Goal: Participate in discussion: Engage in conversation with other users on a specific topic

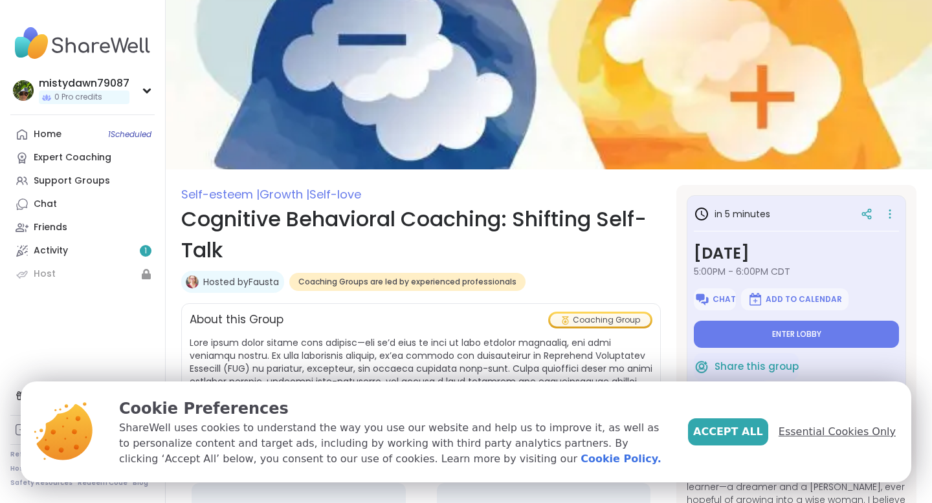
click at [818, 430] on span "Essential Cookies Only" at bounding box center [836, 432] width 117 height 16
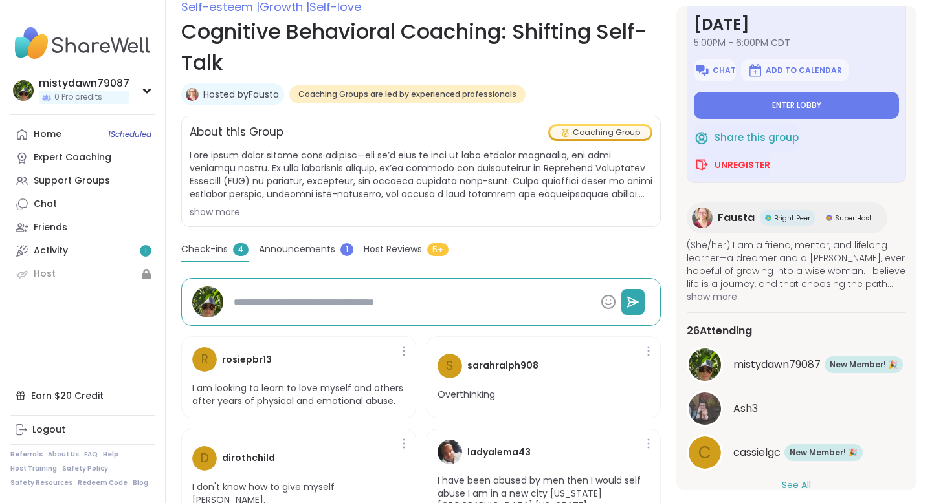
scroll to position [179, 0]
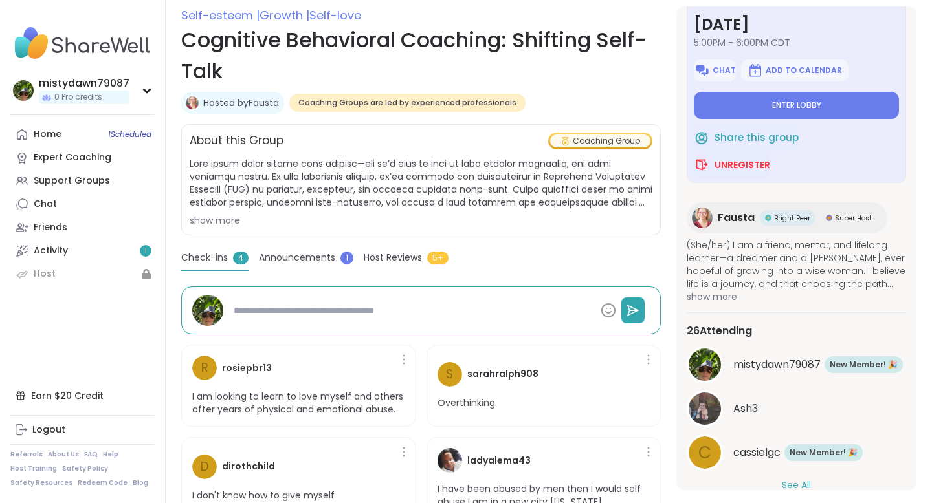
click at [213, 256] on span "Check-ins" at bounding box center [204, 258] width 47 height 14
click at [318, 255] on span "Announcements" at bounding box center [297, 258] width 76 height 14
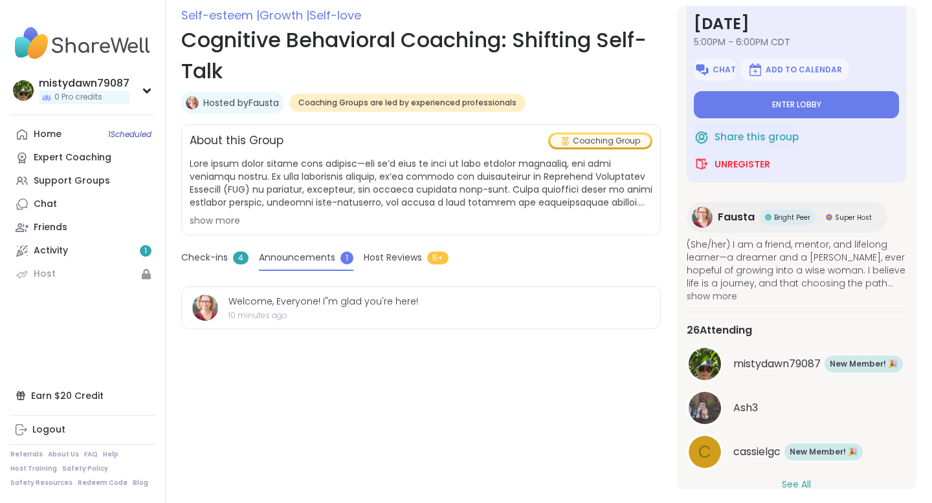
click at [388, 256] on span "Host Reviews" at bounding box center [393, 258] width 58 height 14
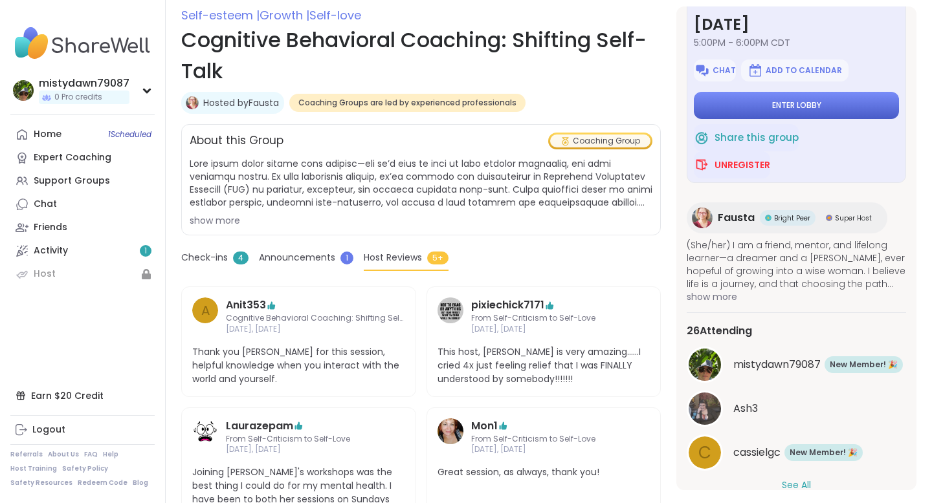
click at [803, 107] on span "Enter lobby" at bounding box center [796, 105] width 49 height 10
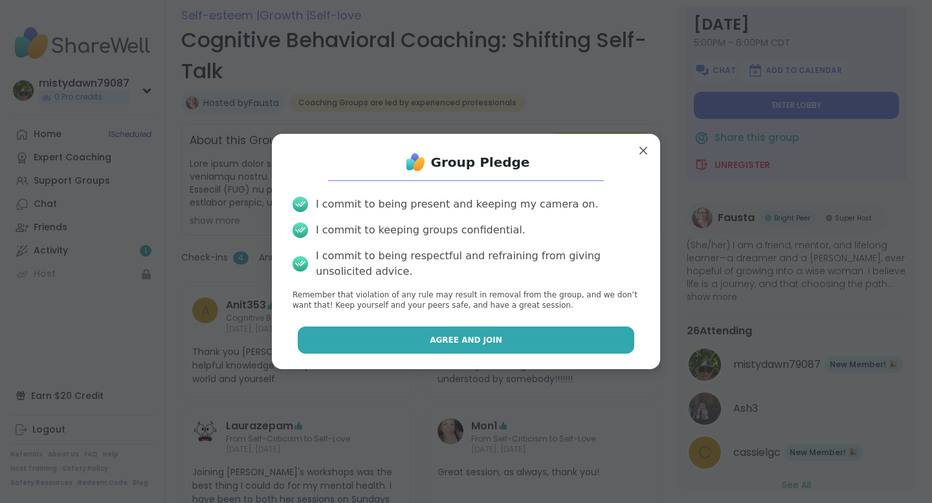
click at [458, 342] on span "Agree and Join" at bounding box center [466, 341] width 72 height 12
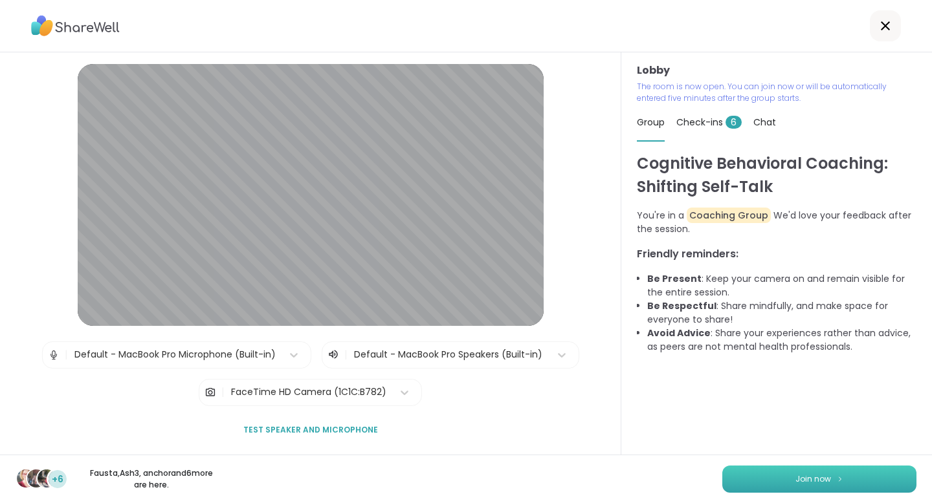
click at [831, 492] on button "Join now" at bounding box center [819, 479] width 194 height 27
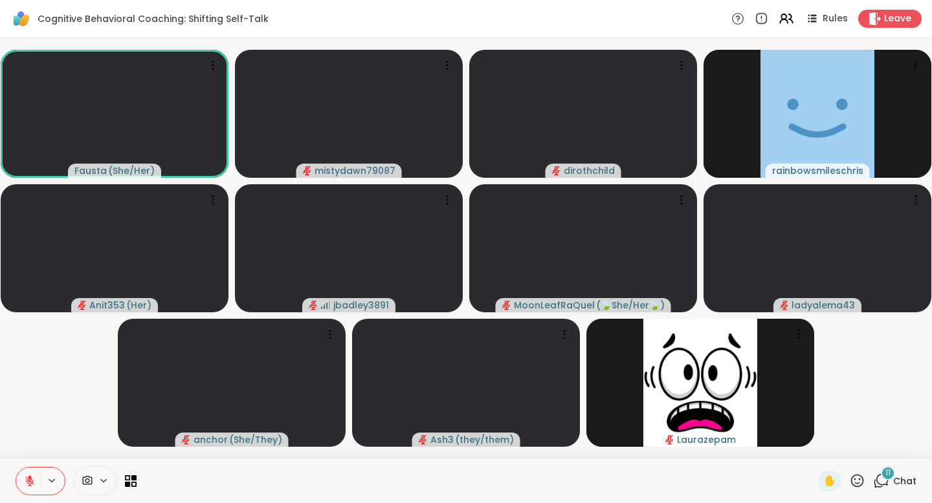
click at [885, 479] on icon at bounding box center [881, 481] width 16 height 16
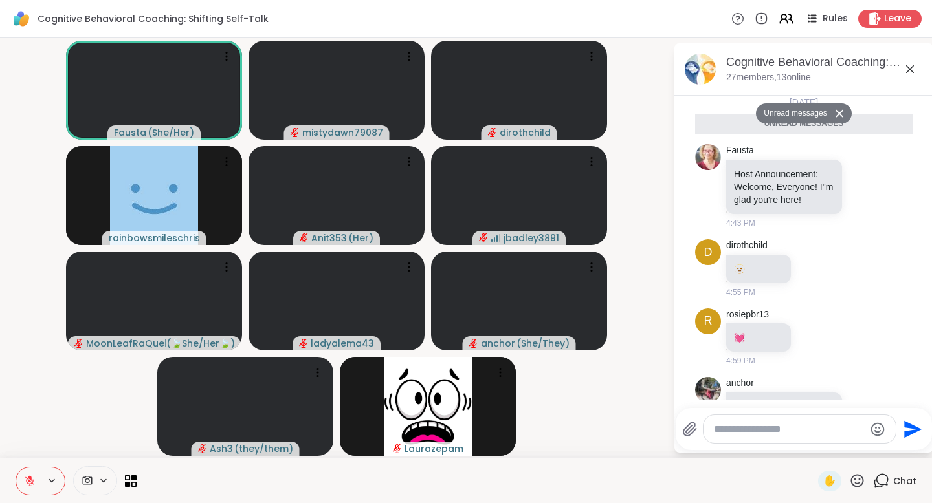
scroll to position [785, 0]
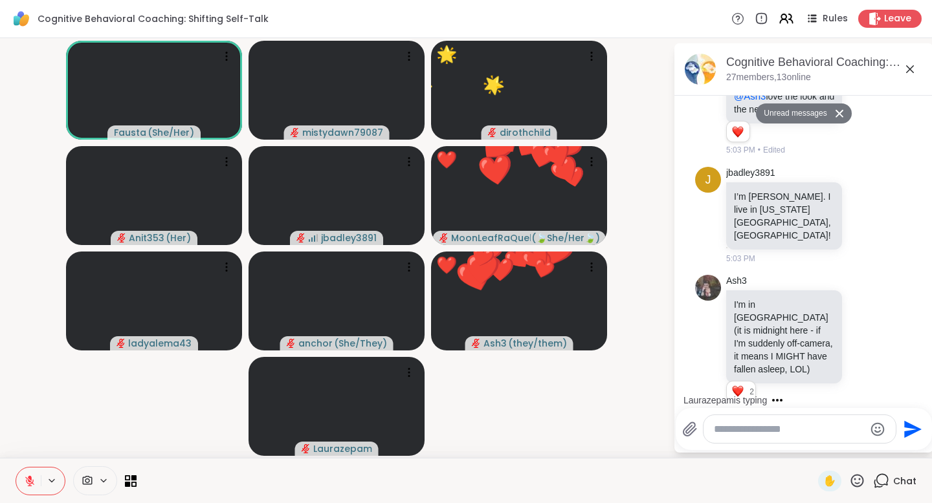
click at [855, 481] on icon at bounding box center [857, 481] width 16 height 16
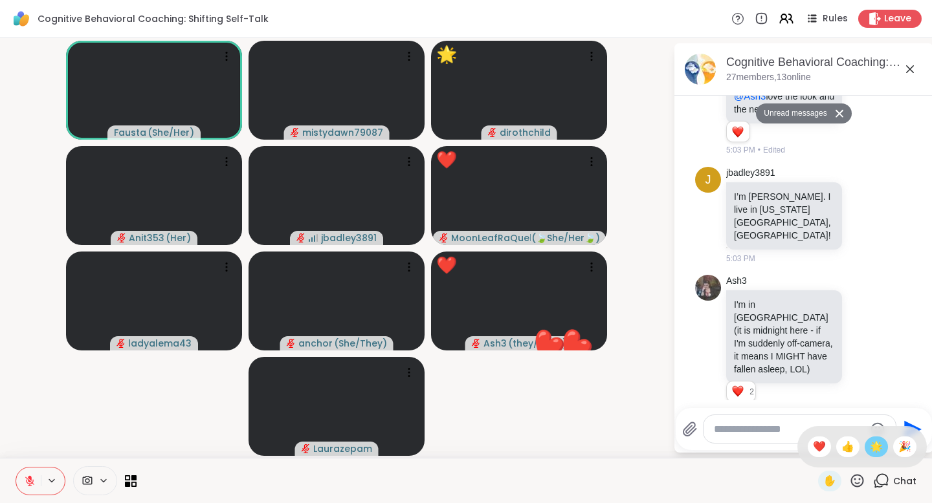
click at [883, 452] on span "🌟" at bounding box center [876, 447] width 13 height 16
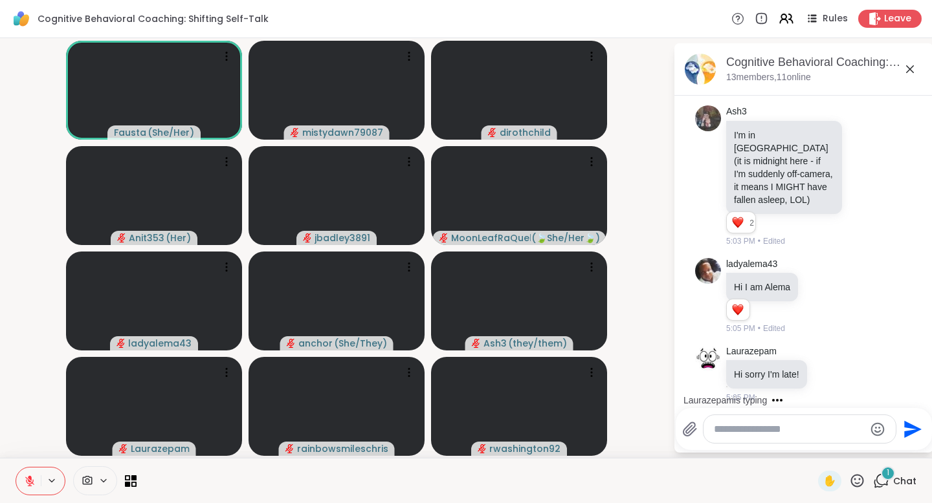
scroll to position [993, 0]
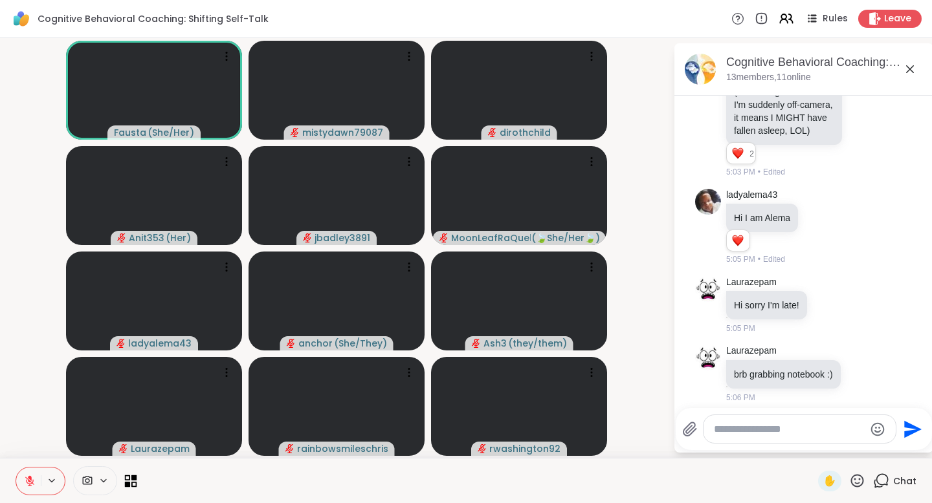
click at [129, 481] on icon at bounding box center [128, 484] width 6 height 6
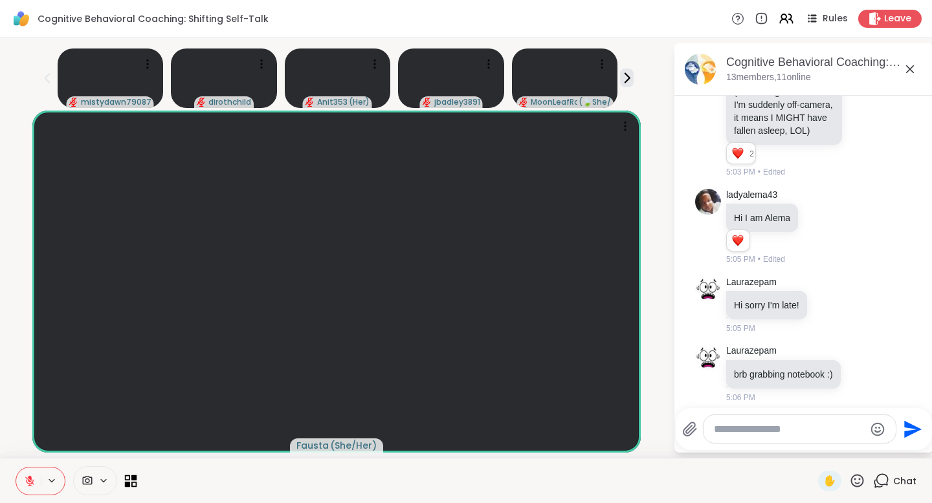
click at [129, 481] on icon at bounding box center [128, 484] width 6 height 6
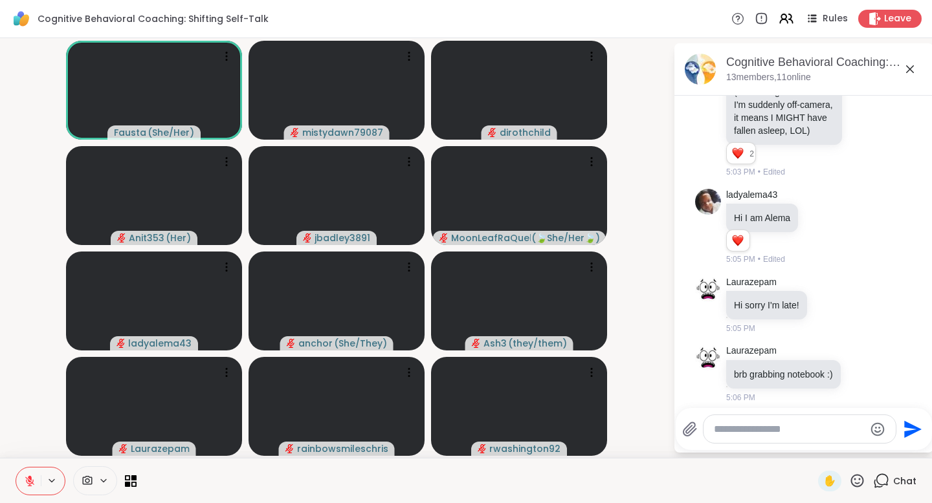
scroll to position [992, 0]
click at [131, 478] on icon at bounding box center [134, 478] width 6 height 6
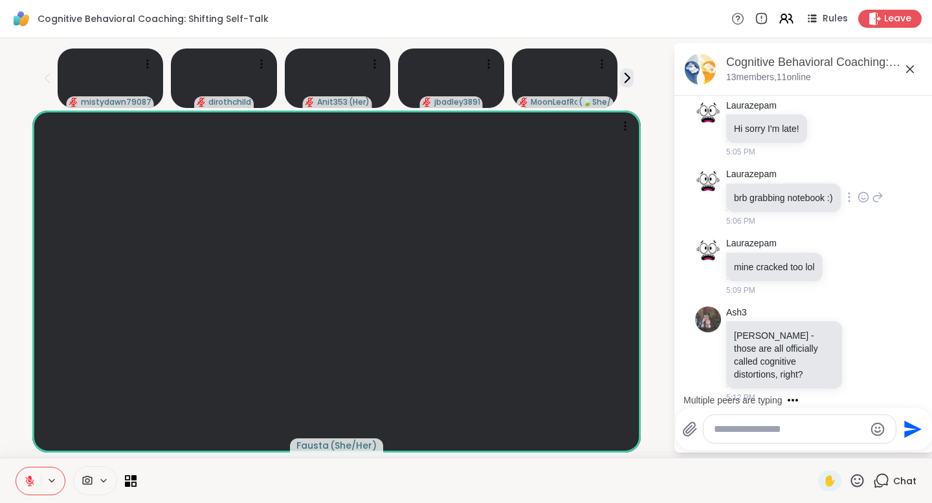
scroll to position [1328, 0]
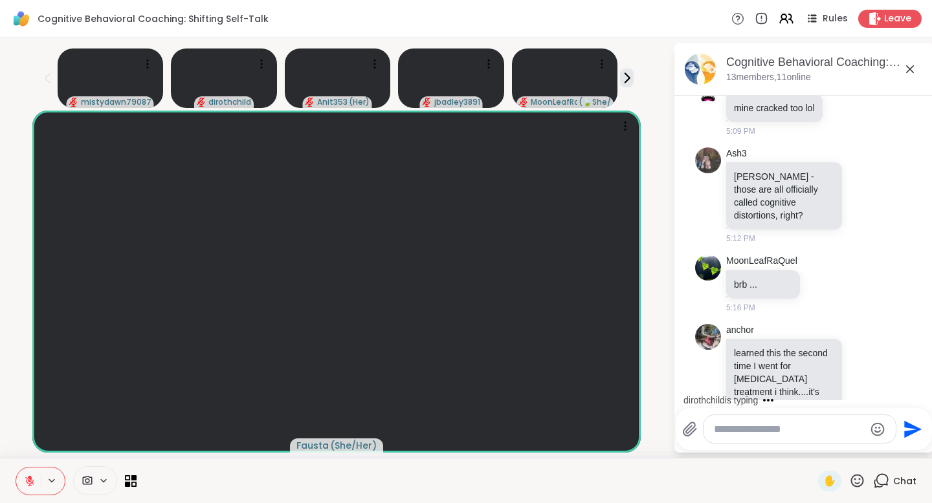
click at [659, 92] on div "mistydawn79087 dirothchild Anit353 ( Her ) jbadley3891 MoonLeafRaQuel ( 🍃She/He…" at bounding box center [336, 75] width 657 height 65
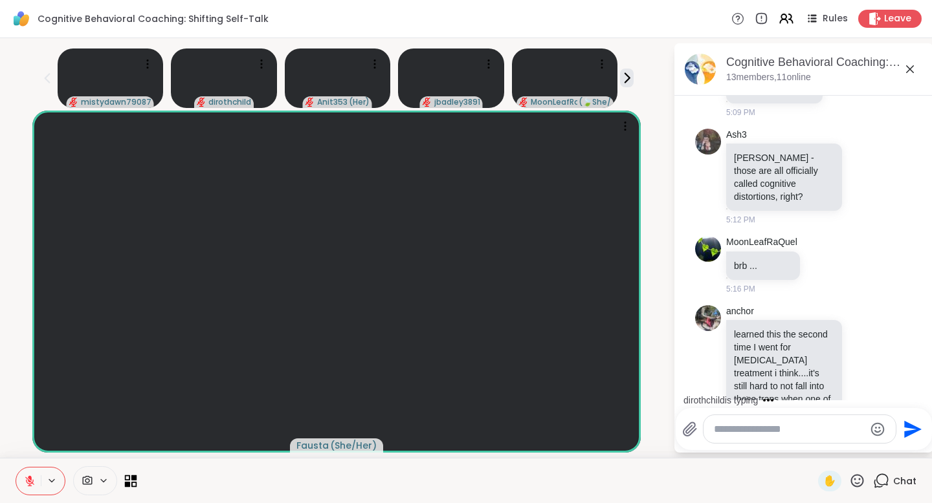
click at [130, 481] on icon at bounding box center [131, 481] width 12 height 12
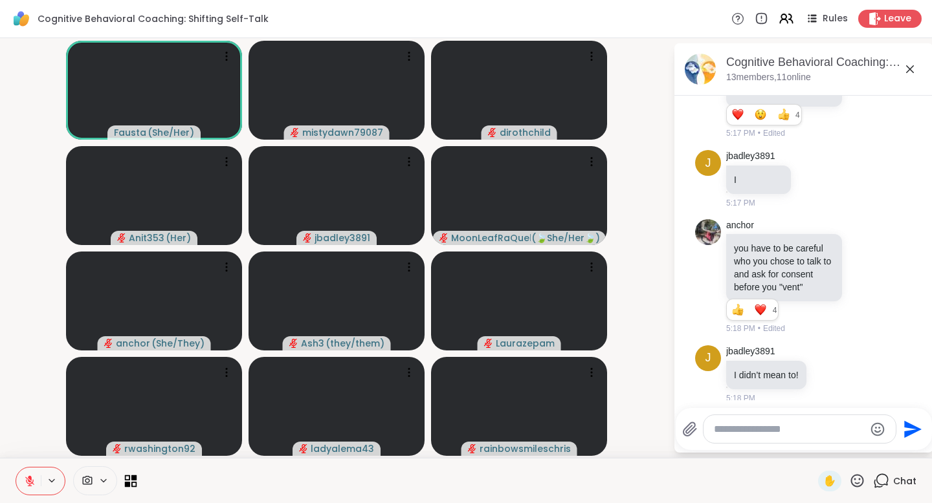
scroll to position [1915, 0]
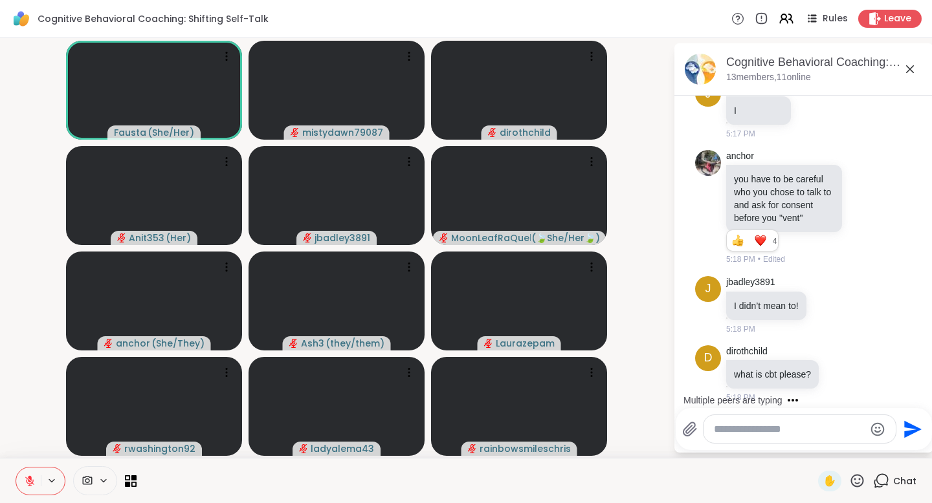
click at [745, 429] on textarea "Type your message" at bounding box center [789, 429] width 151 height 13
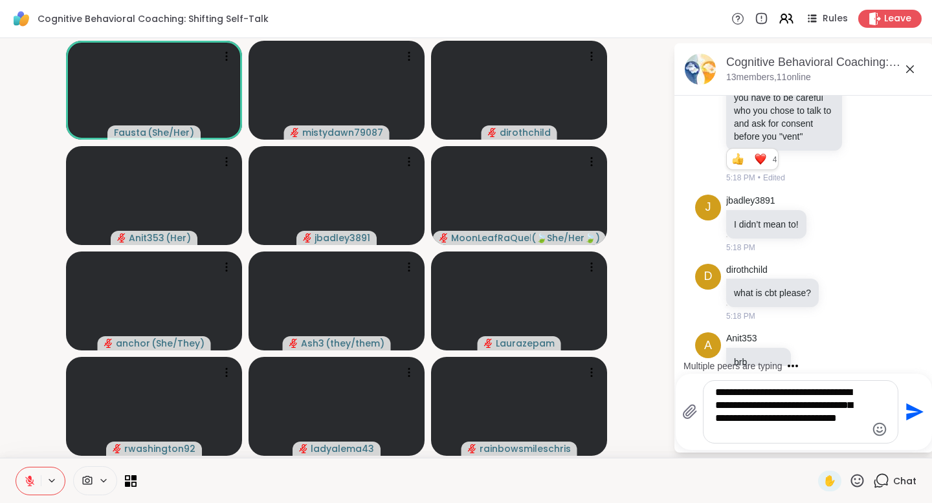
click at [857, 420] on textarea "**********" at bounding box center [790, 412] width 151 height 52
click at [807, 434] on textarea "**********" at bounding box center [790, 412] width 151 height 52
type textarea "**********"
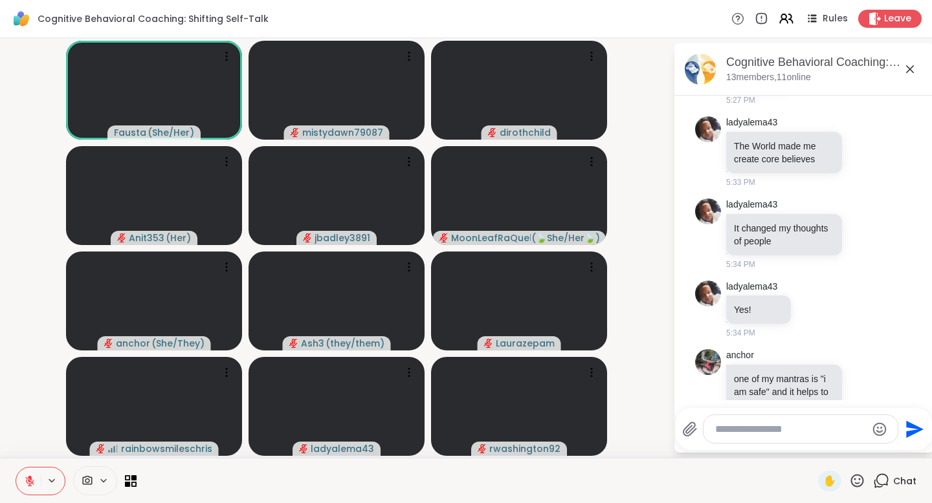
scroll to position [3408, 0]
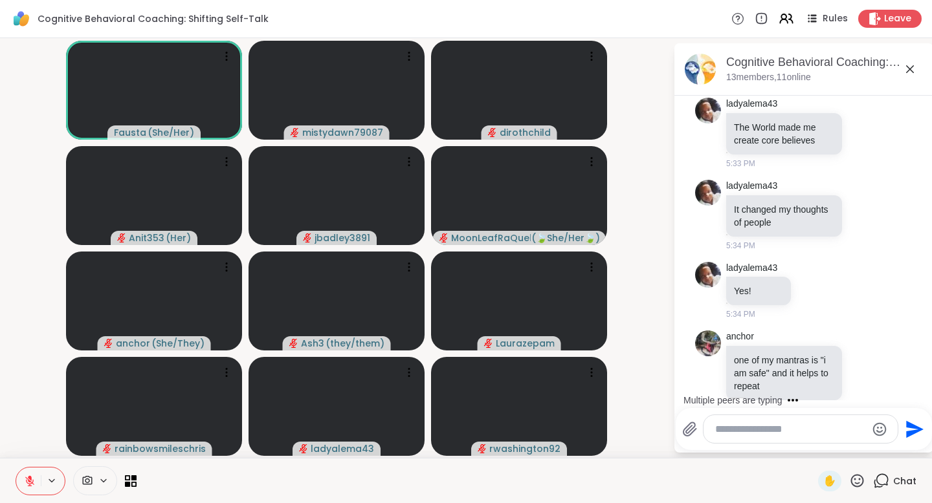
click at [761, 433] on textarea "Type your message" at bounding box center [790, 429] width 151 height 13
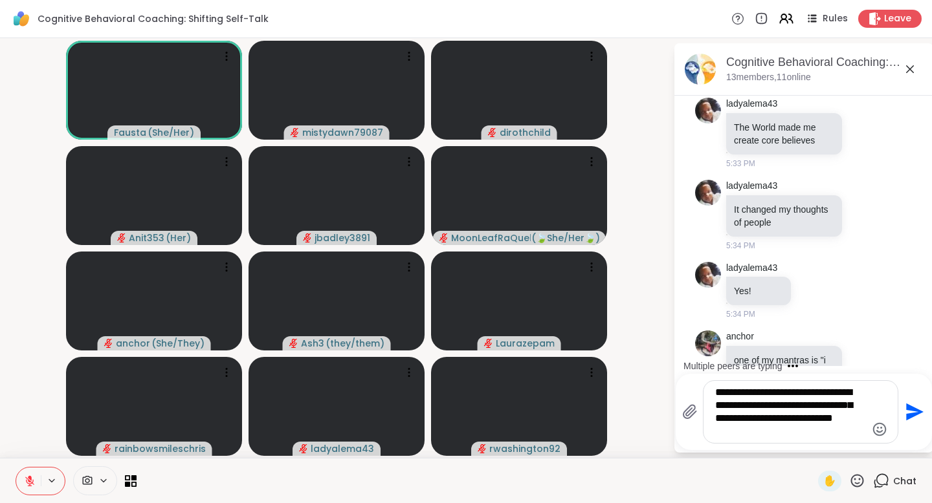
scroll to position [3575, 0]
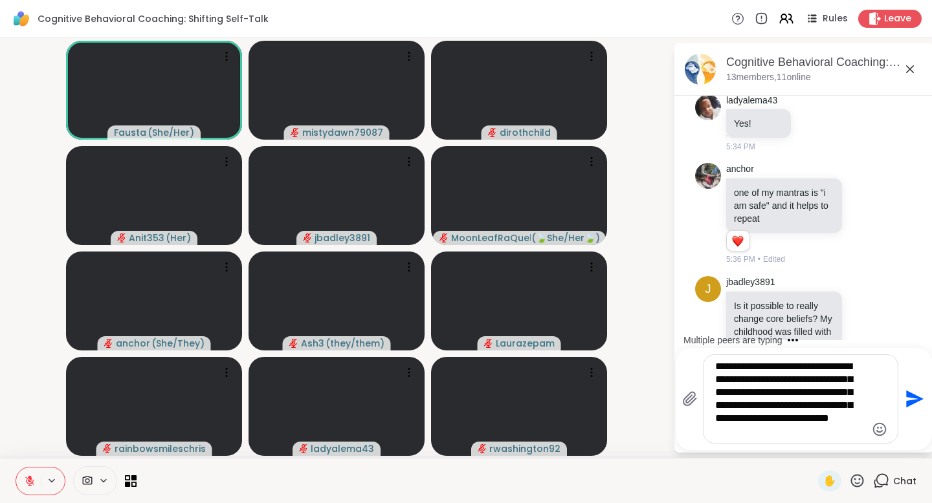
type textarea "**********"
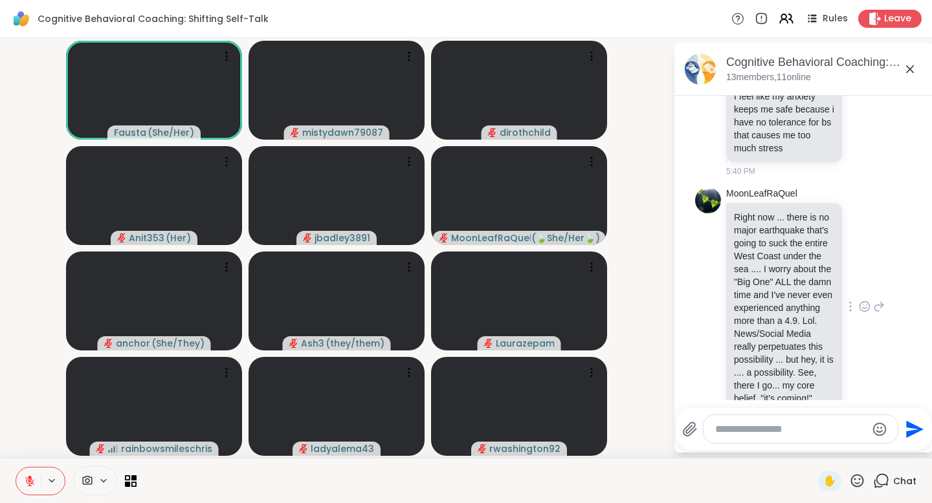
scroll to position [4680, 0]
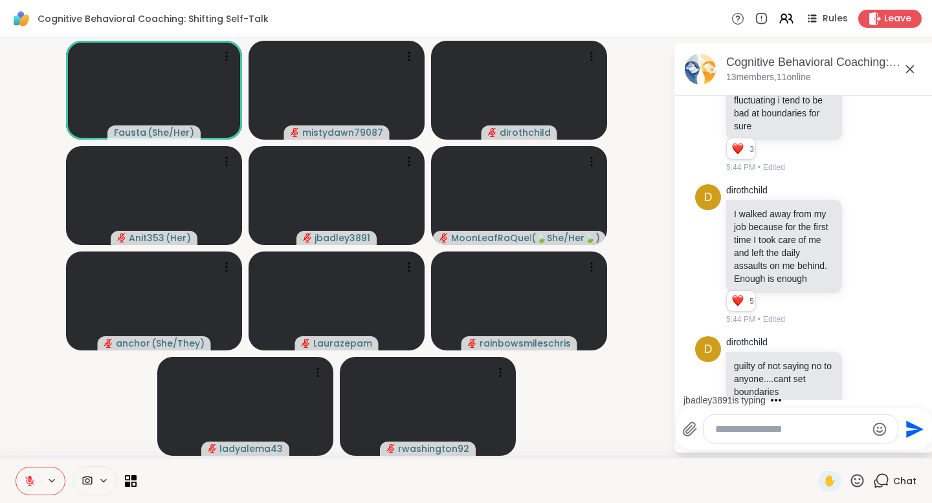
scroll to position [5211, 0]
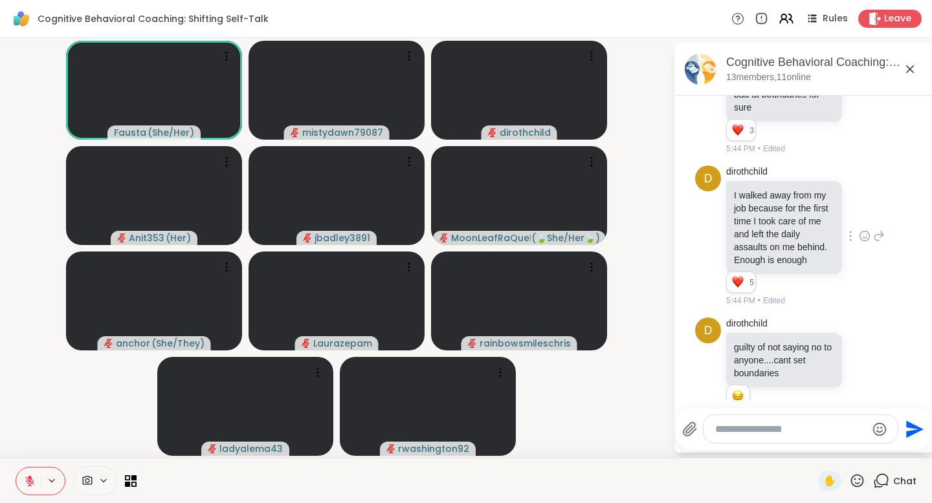
click at [881, 232] on icon at bounding box center [879, 236] width 9 height 9
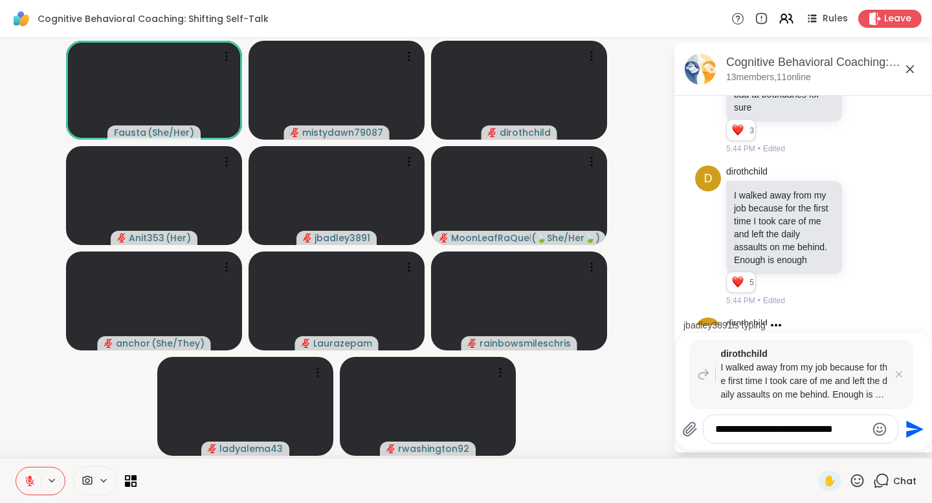
type textarea "**********"
click at [909, 426] on icon "Send" at bounding box center [914, 429] width 17 height 17
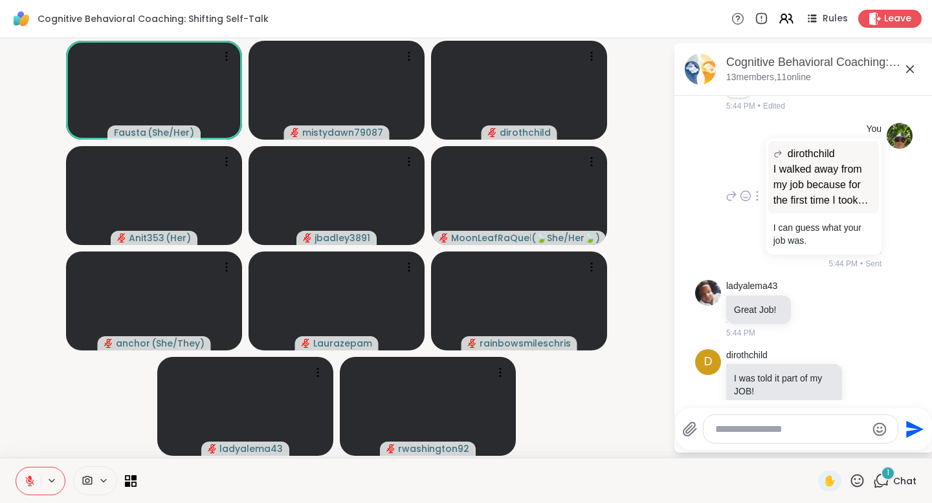
scroll to position [5691, 0]
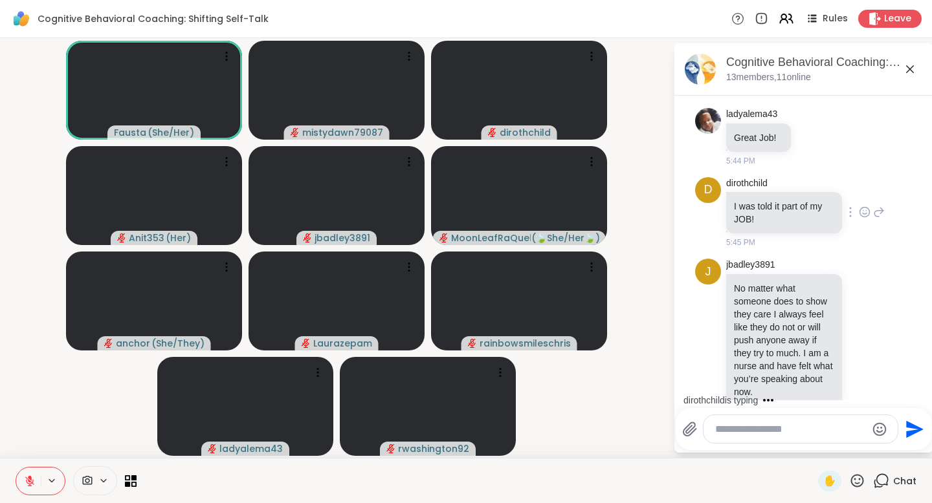
click at [882, 208] on icon at bounding box center [879, 212] width 9 height 9
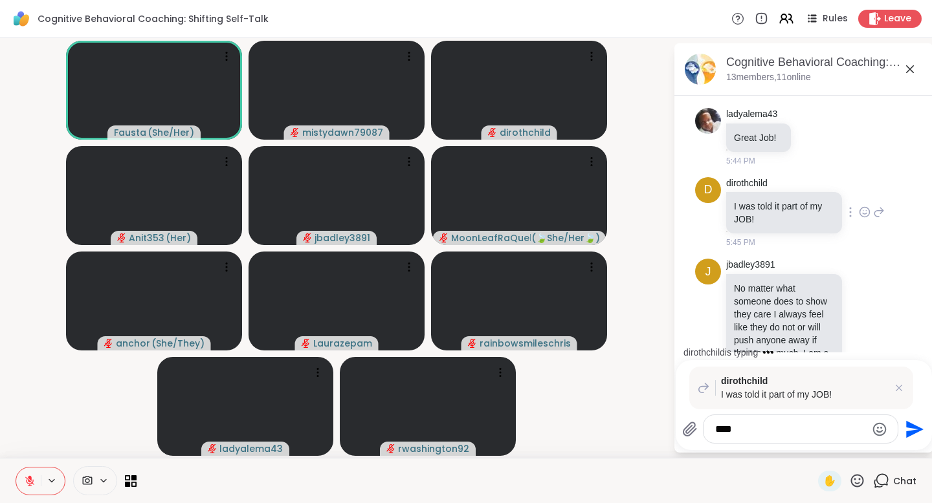
scroll to position [5868, 0]
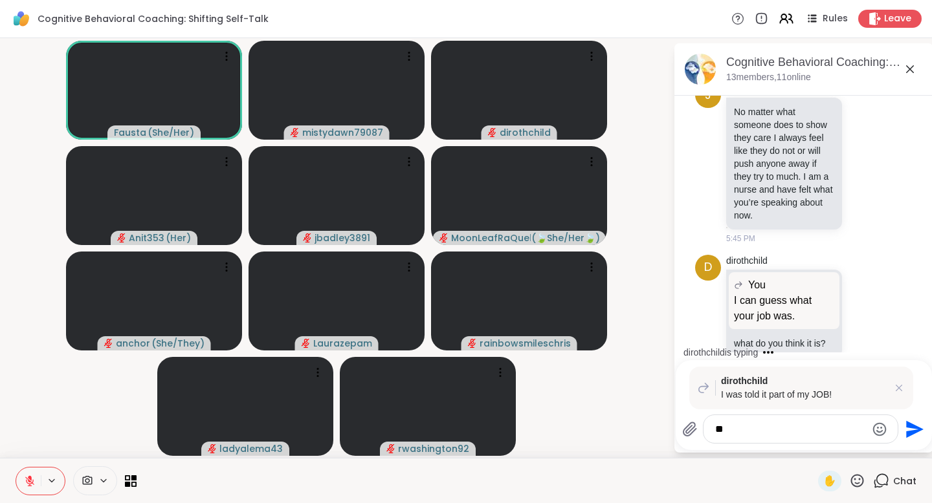
type textarea "*"
type textarea "**********"
click at [910, 435] on icon "Send" at bounding box center [913, 429] width 21 height 21
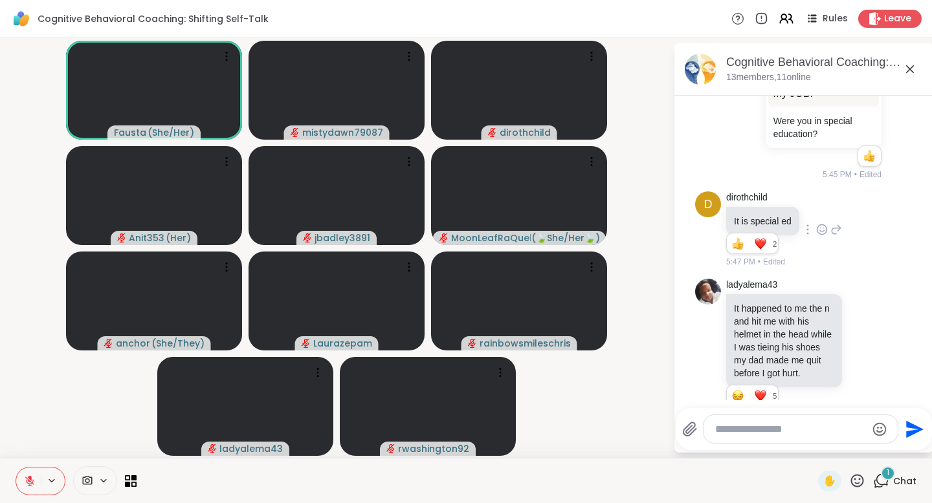
scroll to position [6306, 0]
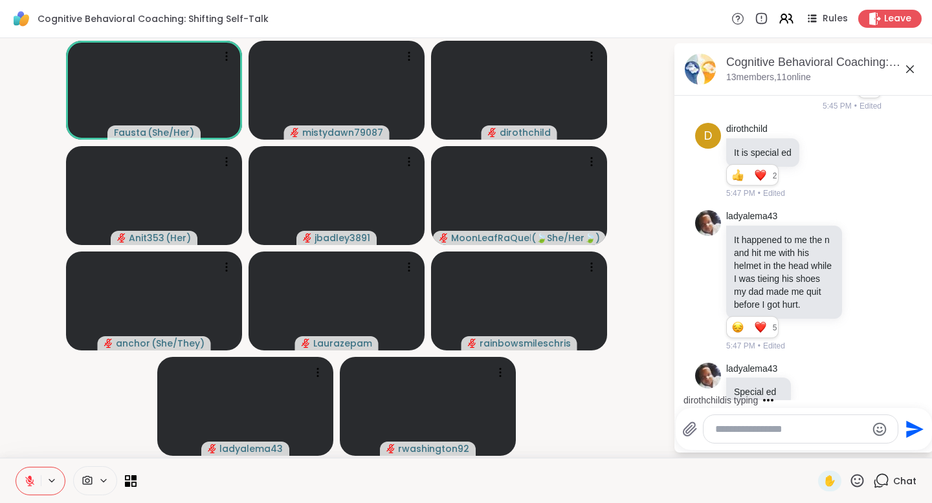
click at [786, 426] on textarea "Type your message" at bounding box center [790, 429] width 151 height 13
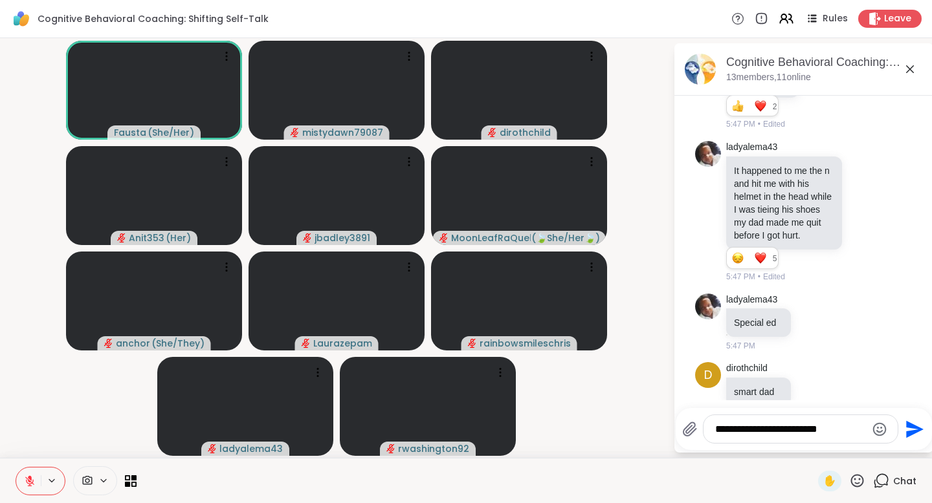
scroll to position [6395, 0]
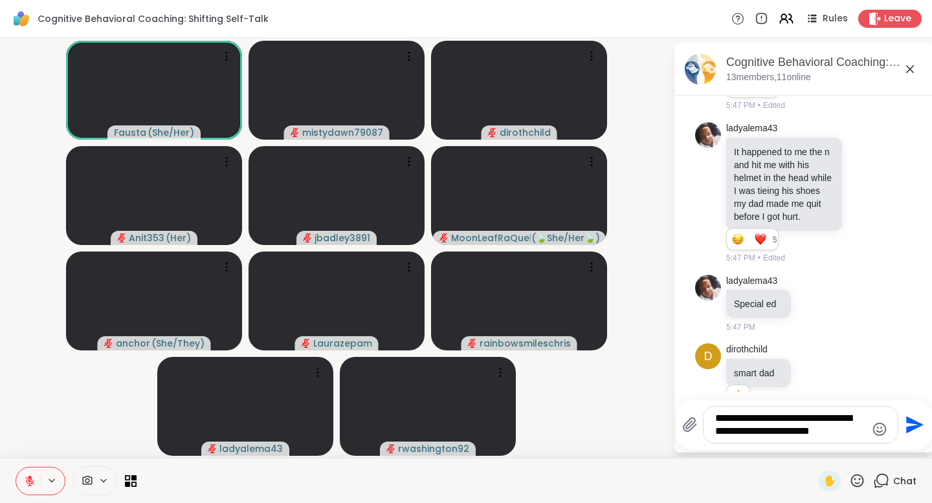
type textarea "**********"
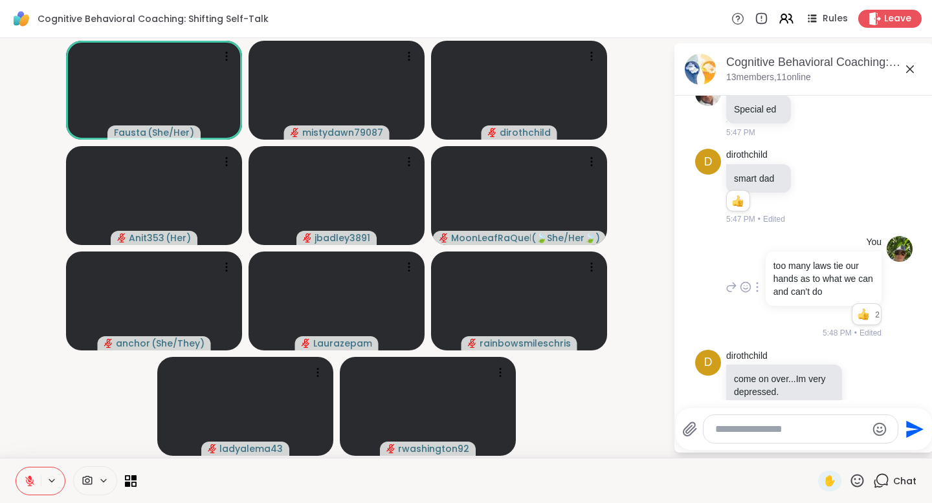
scroll to position [6608, 0]
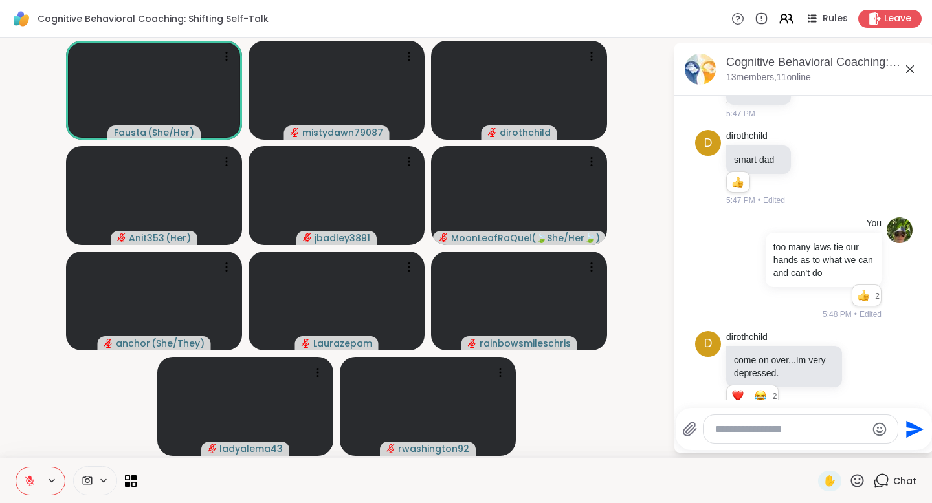
click at [782, 432] on textarea "Type your message" at bounding box center [790, 429] width 151 height 13
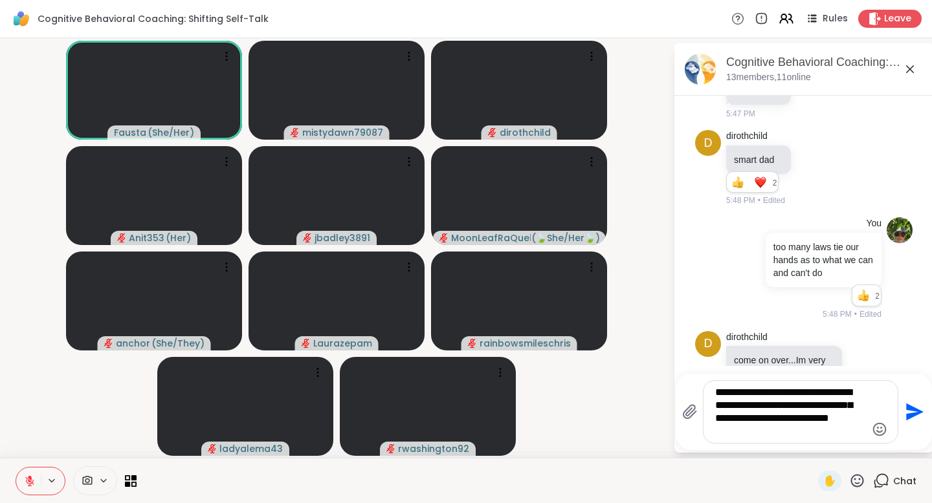
type textarea "**********"
click at [914, 412] on icon "Send" at bounding box center [914, 412] width 17 height 17
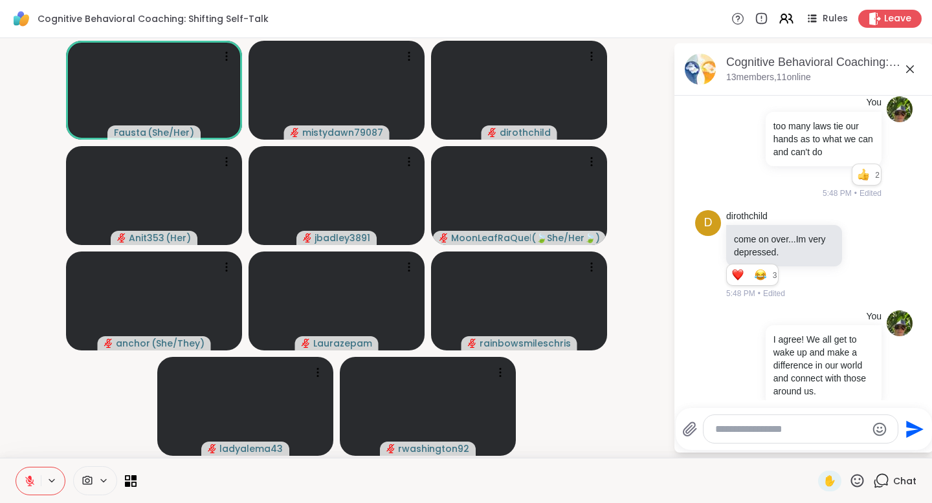
scroll to position [6747, 0]
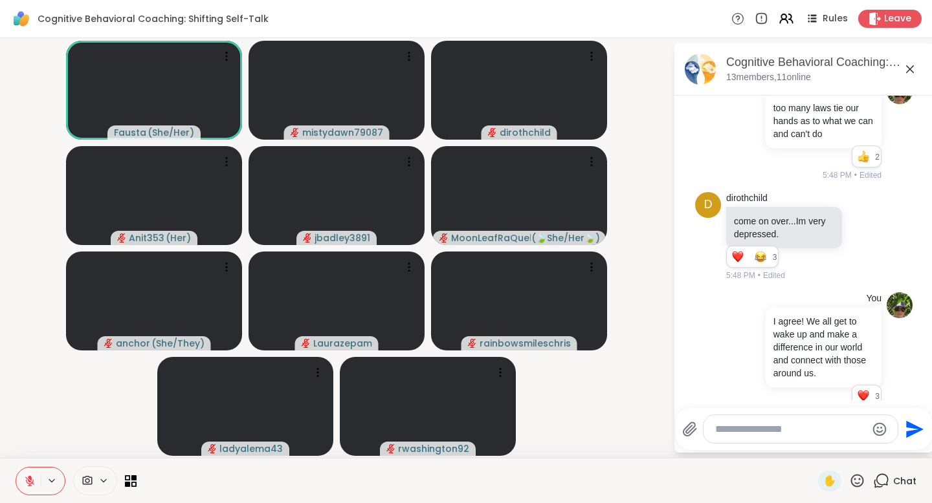
click at [784, 433] on textarea "Type your message" at bounding box center [790, 429] width 151 height 13
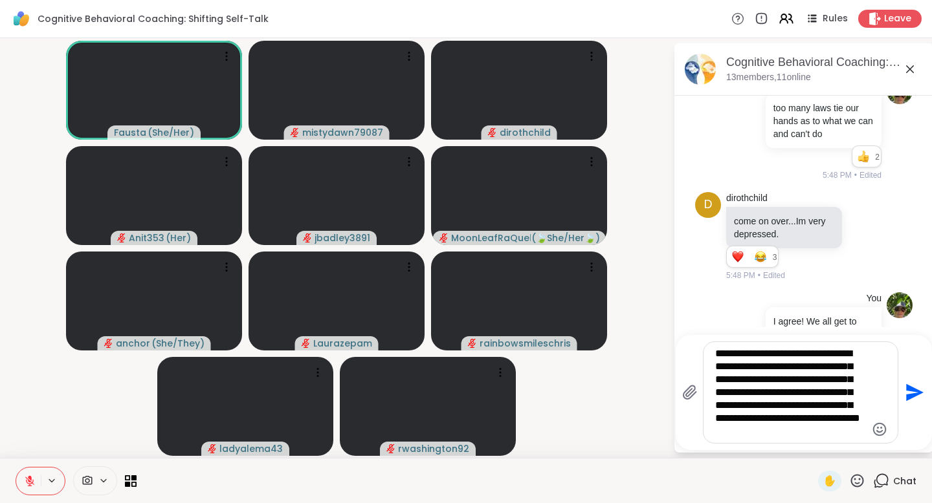
type textarea "**********"
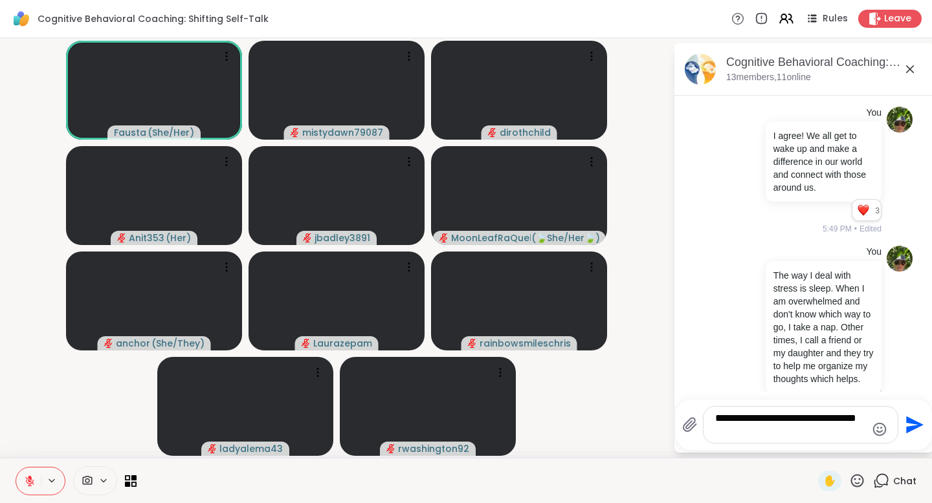
scroll to position [6959, 0]
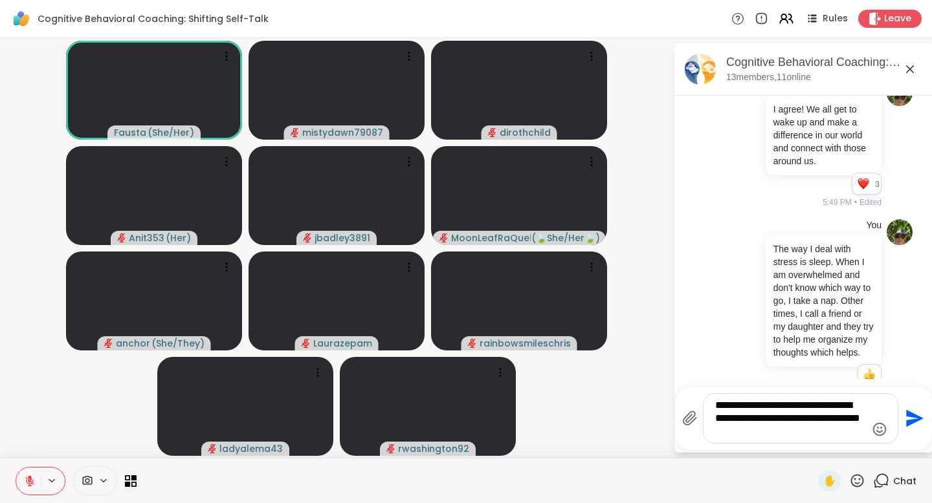
type textarea "**********"
click at [907, 417] on icon "Send" at bounding box center [914, 418] width 17 height 17
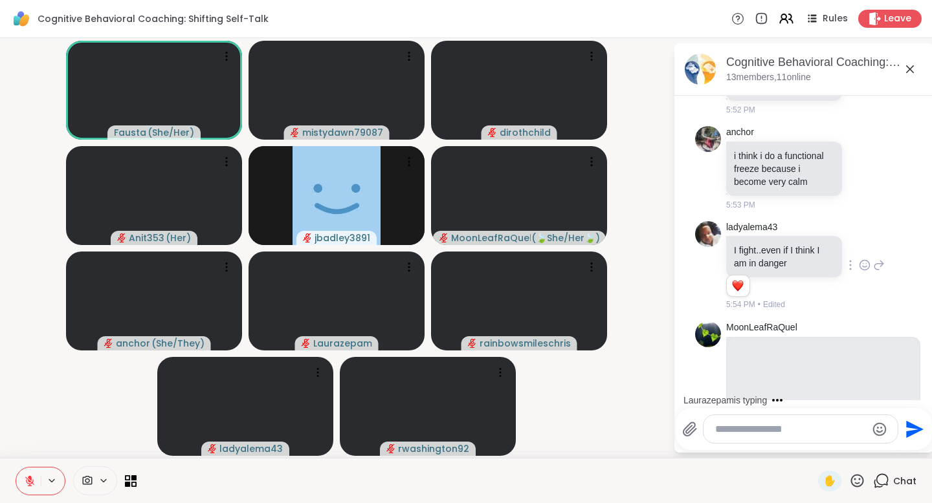
scroll to position [7478, 0]
click at [751, 428] on textarea "Type your message" at bounding box center [790, 429] width 151 height 13
type textarea "*"
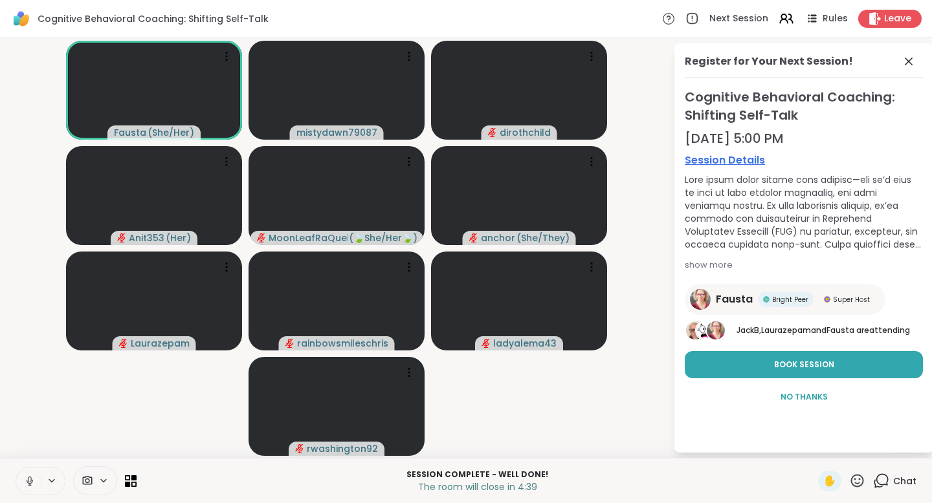
click at [30, 481] on icon at bounding box center [29, 480] width 3 height 6
click at [809, 399] on span "No Thanks" at bounding box center [803, 397] width 47 height 12
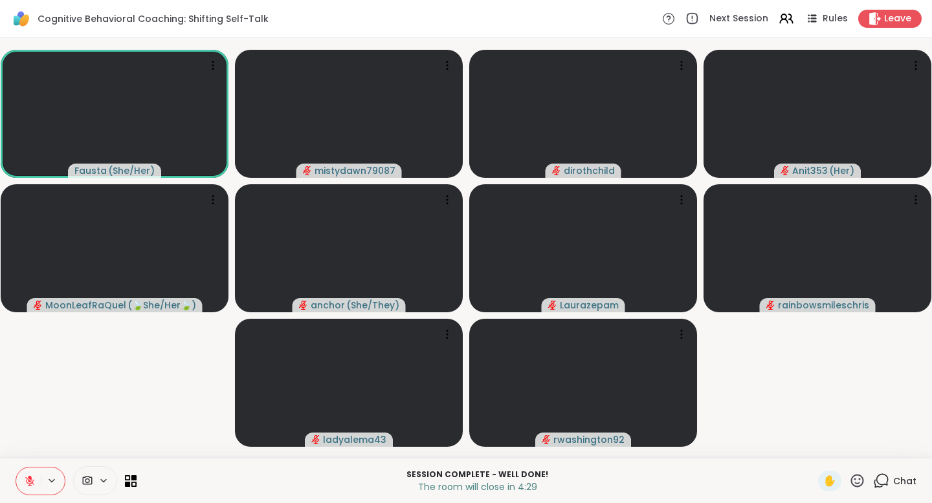
click at [905, 482] on span "Chat" at bounding box center [904, 481] width 23 height 13
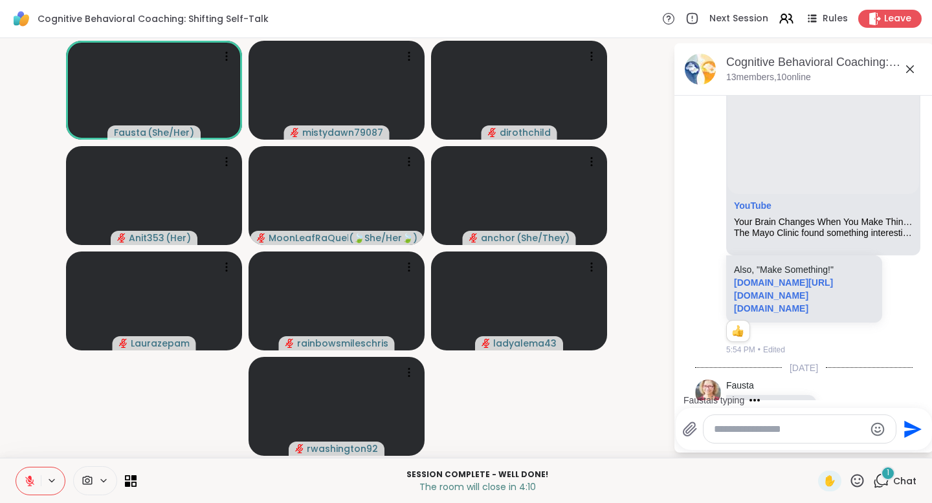
scroll to position [7877, 0]
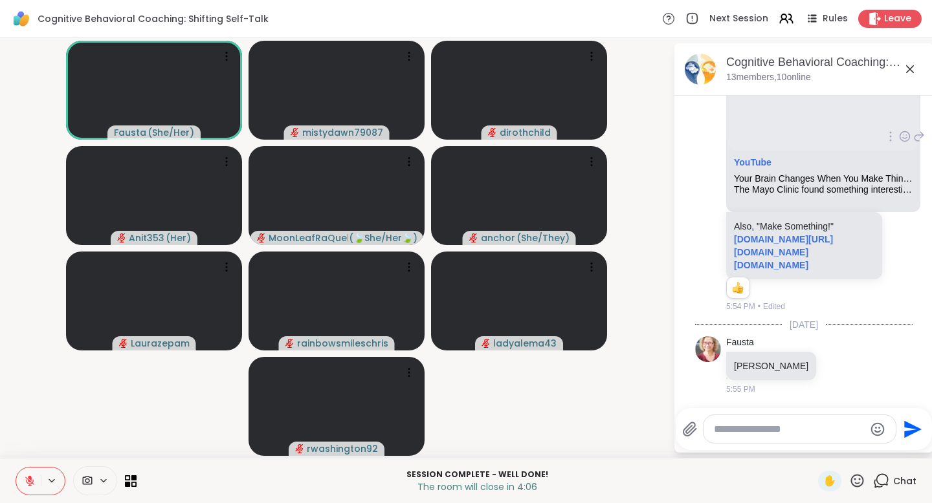
click at [921, 132] on icon at bounding box center [919, 136] width 9 height 9
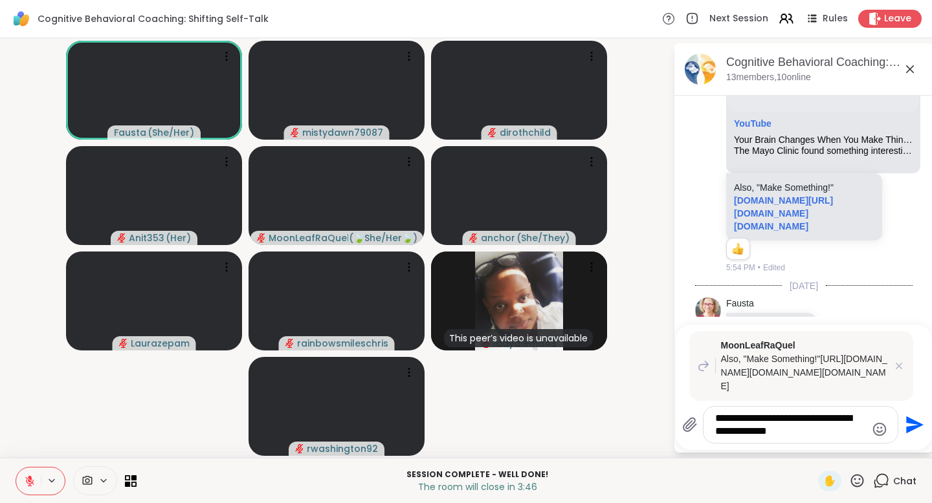
type textarea "**********"
click at [910, 428] on icon "Send" at bounding box center [914, 425] width 17 height 17
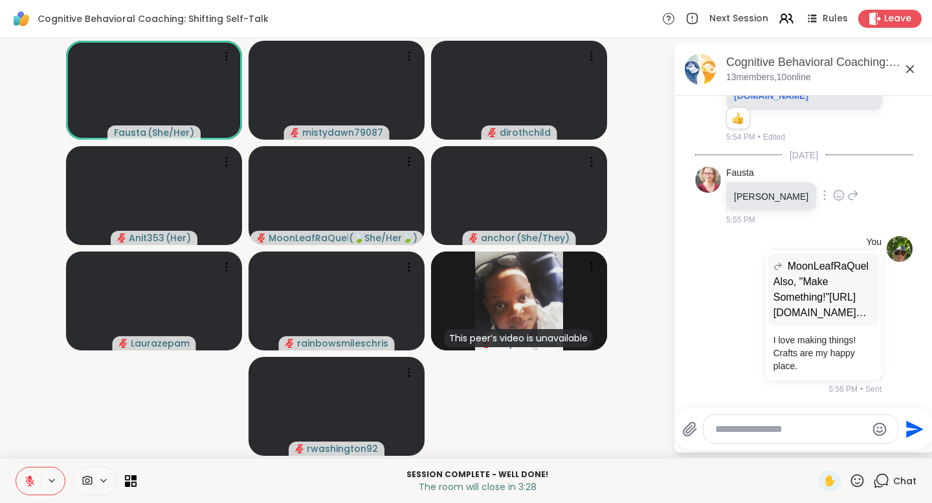
scroll to position [8047, 0]
click at [560, 201] on video at bounding box center [519, 195] width 176 height 99
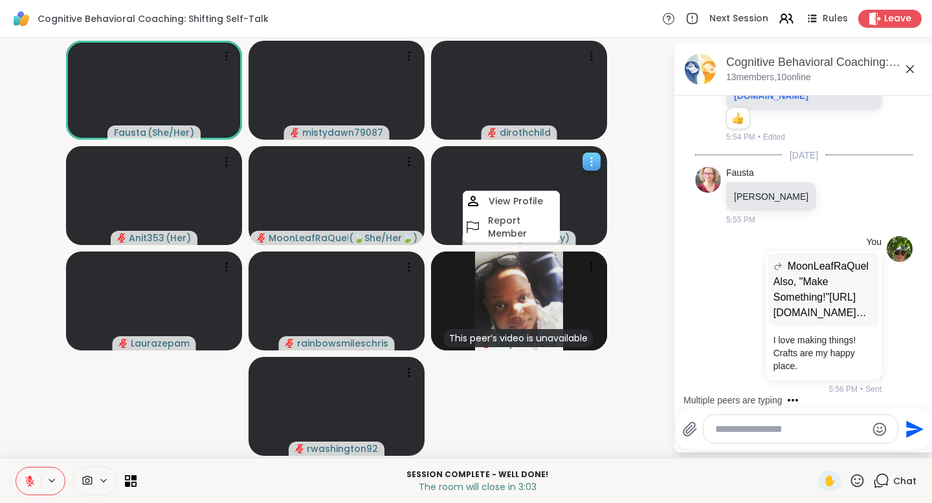
scroll to position [8129, 0]
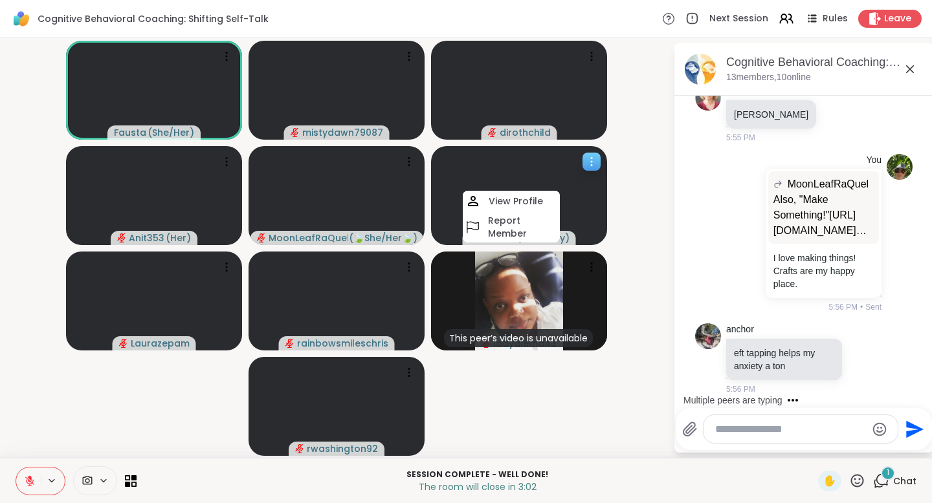
click at [525, 170] on video at bounding box center [519, 195] width 176 height 99
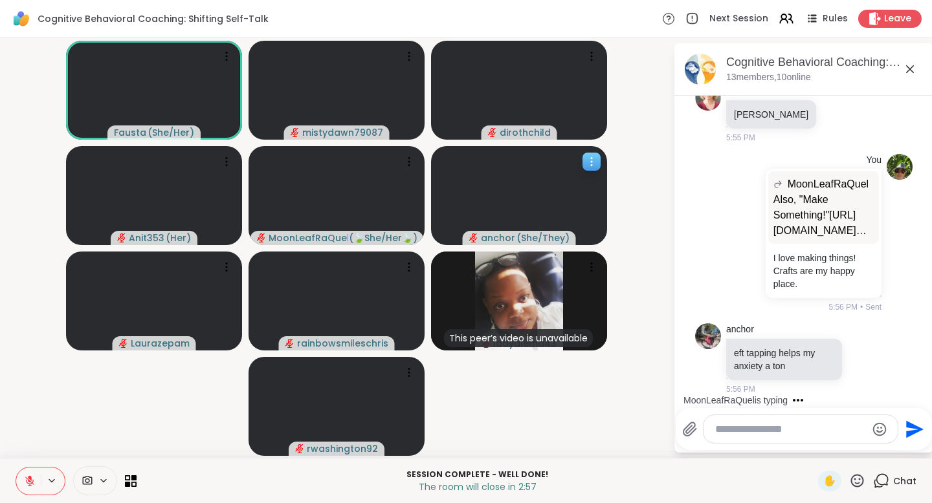
click at [593, 160] on icon at bounding box center [591, 161] width 13 height 13
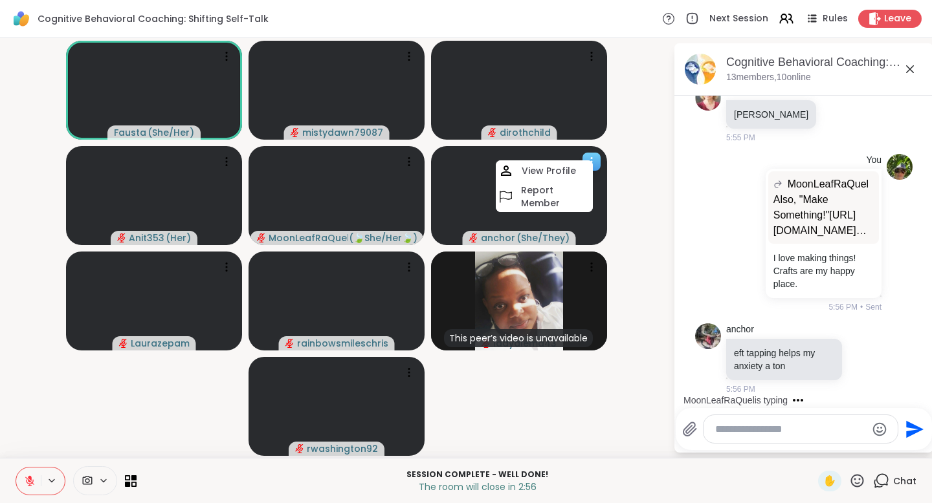
click at [593, 228] on video at bounding box center [519, 195] width 176 height 99
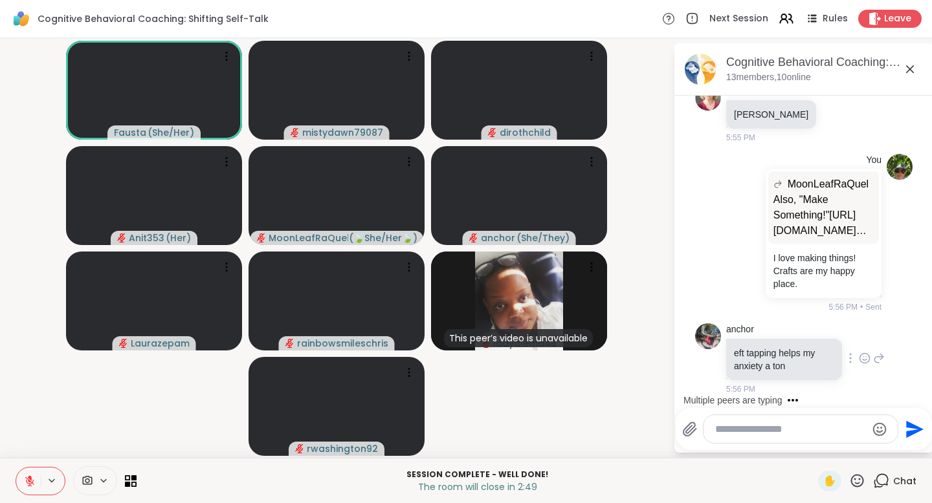
click at [876, 358] on icon at bounding box center [879, 359] width 12 height 16
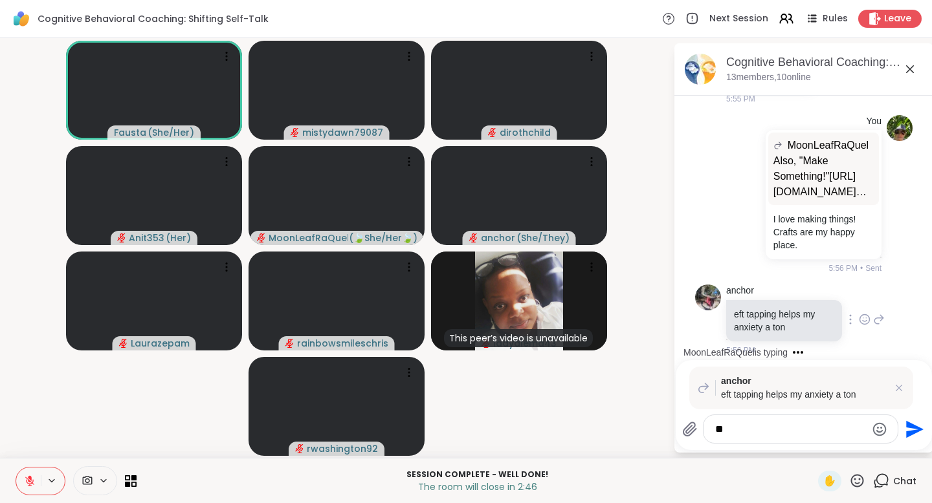
type textarea "*"
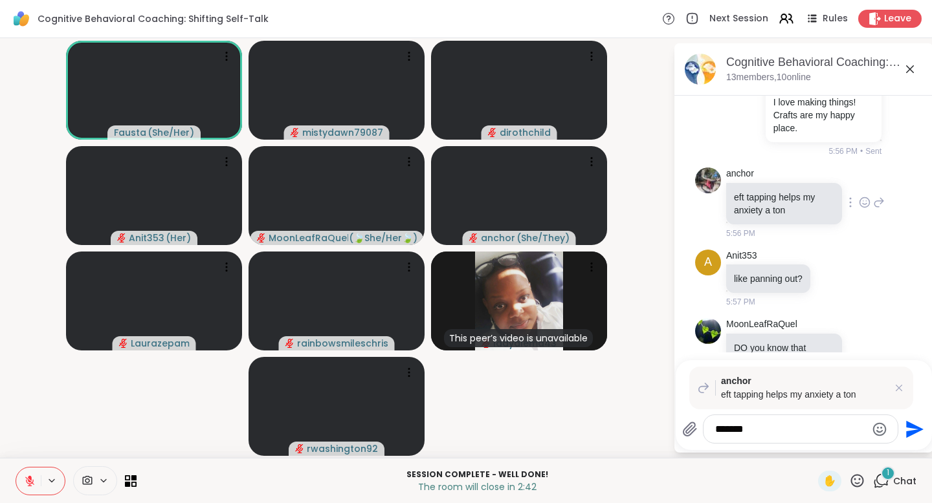
scroll to position [8366, 0]
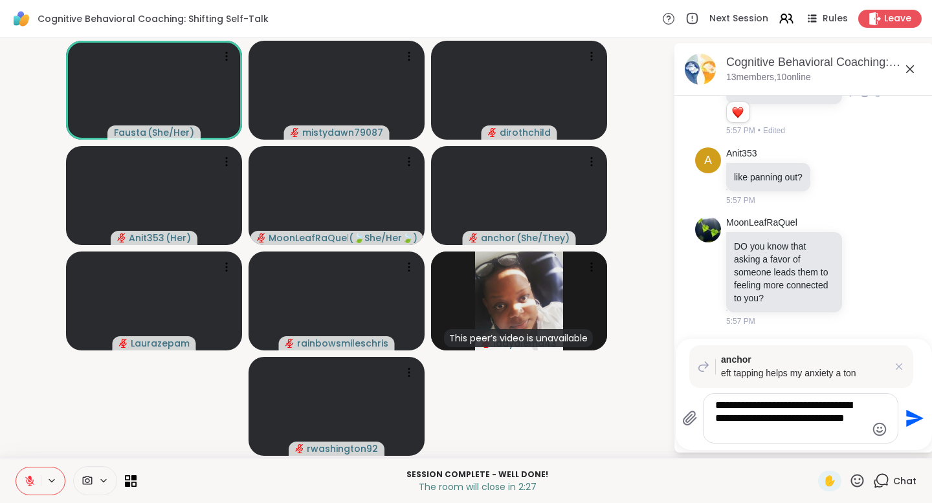
type textarea "**********"
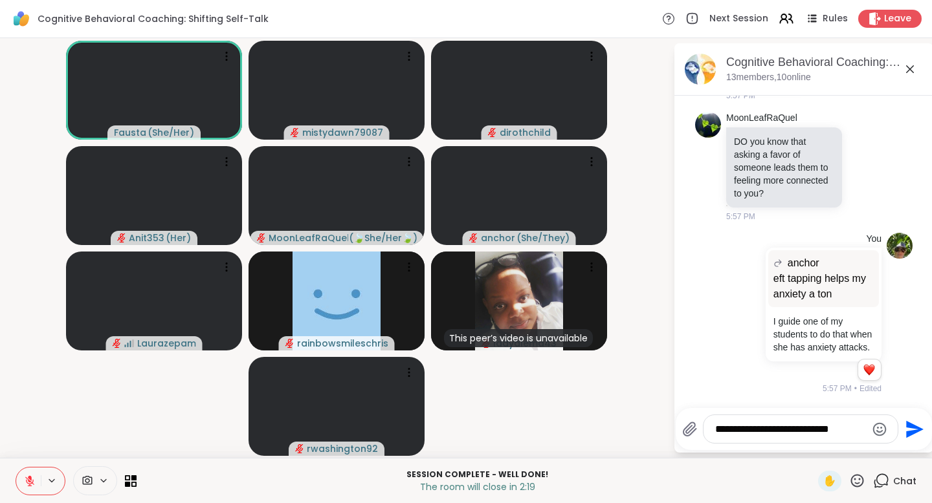
scroll to position [8523, 0]
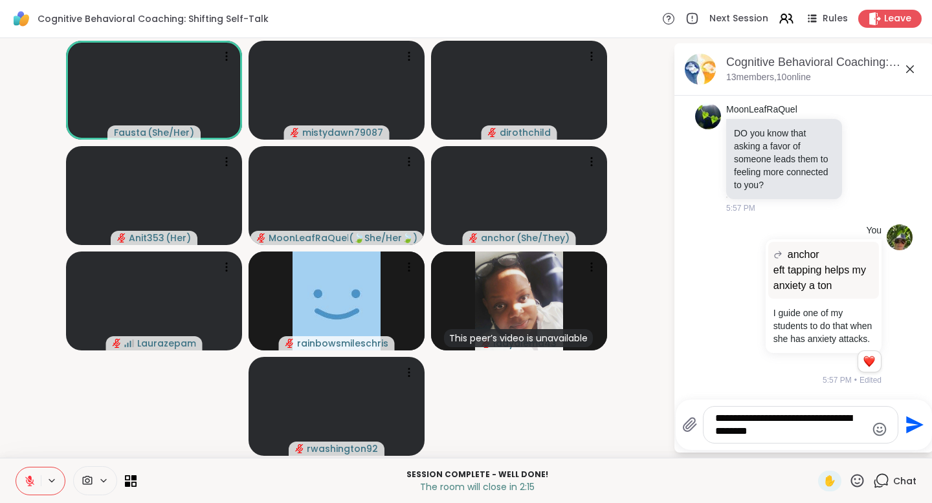
type textarea "**********"
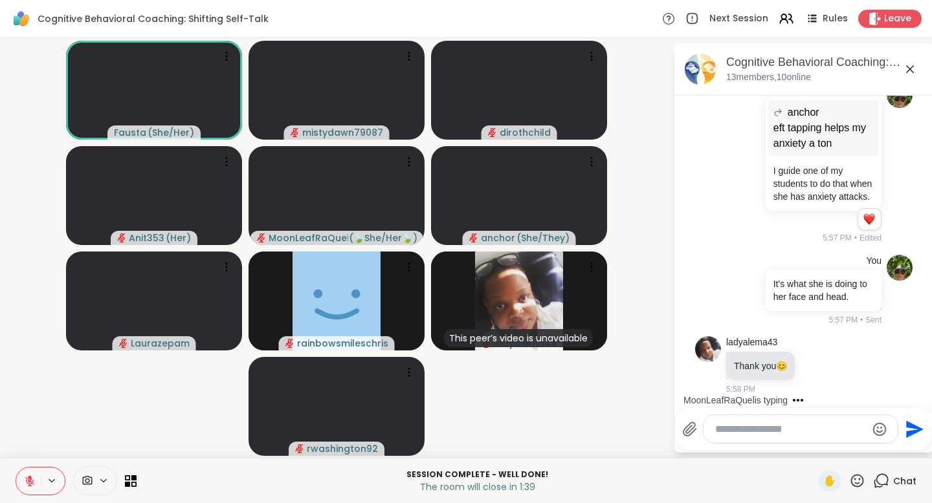
scroll to position [8743, 0]
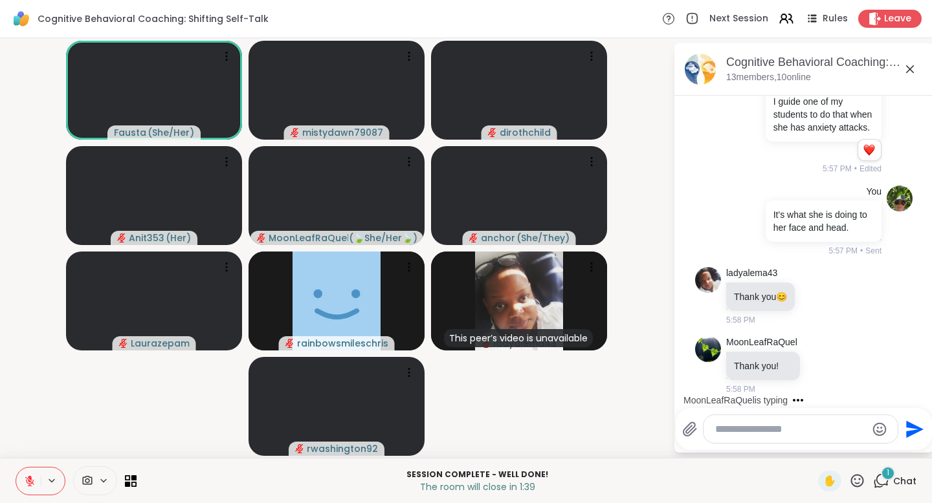
click at [758, 432] on textarea "Type your message" at bounding box center [790, 429] width 151 height 13
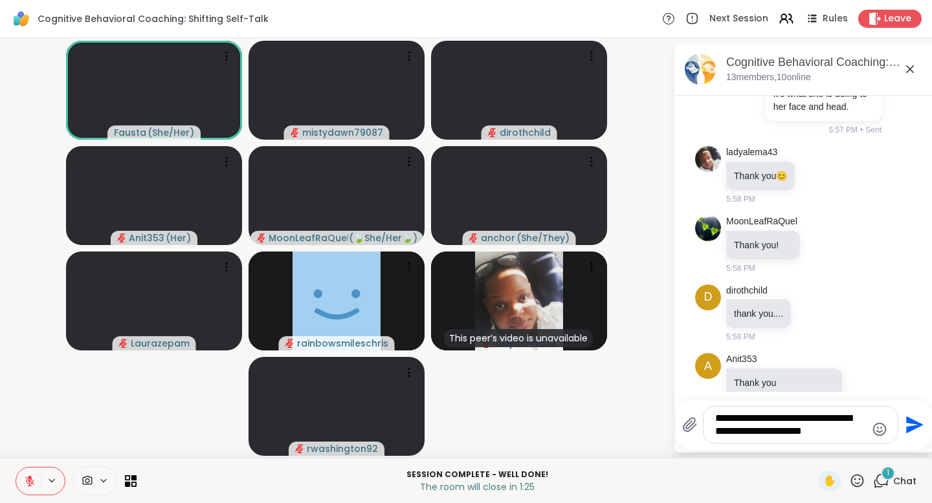
scroll to position [8889, 0]
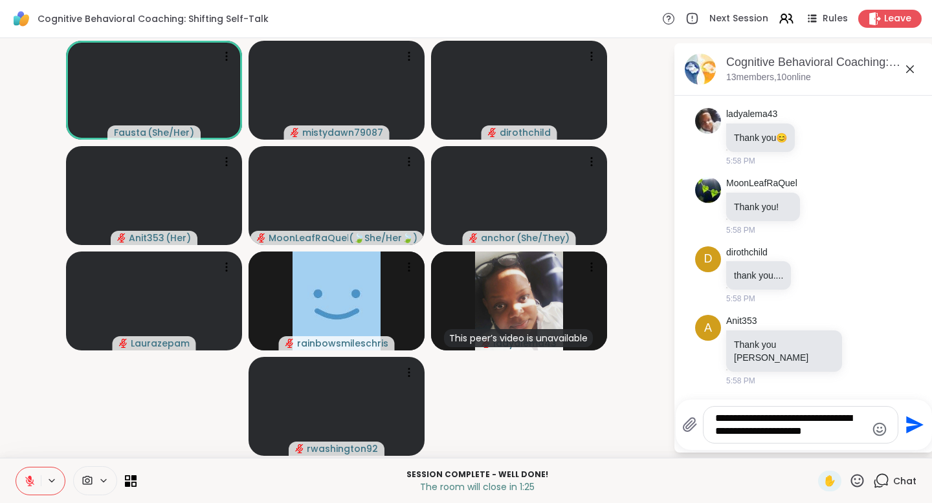
type textarea "**********"
click at [914, 423] on icon "Send" at bounding box center [914, 425] width 17 height 17
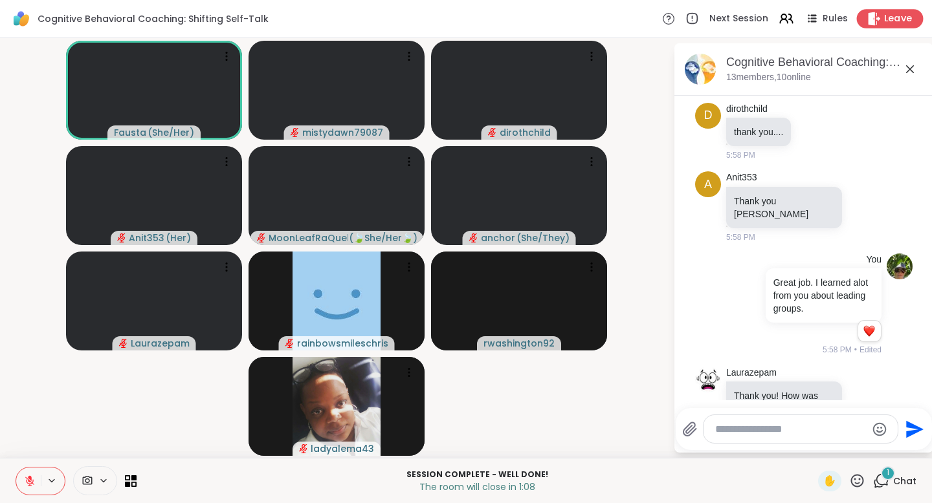
scroll to position [9076, 0]
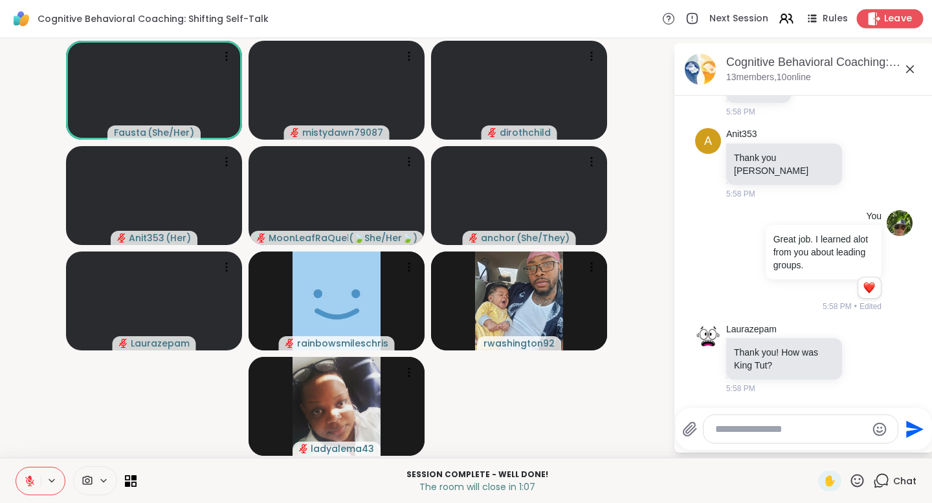
click at [890, 19] on span "Leave" at bounding box center [898, 19] width 28 height 14
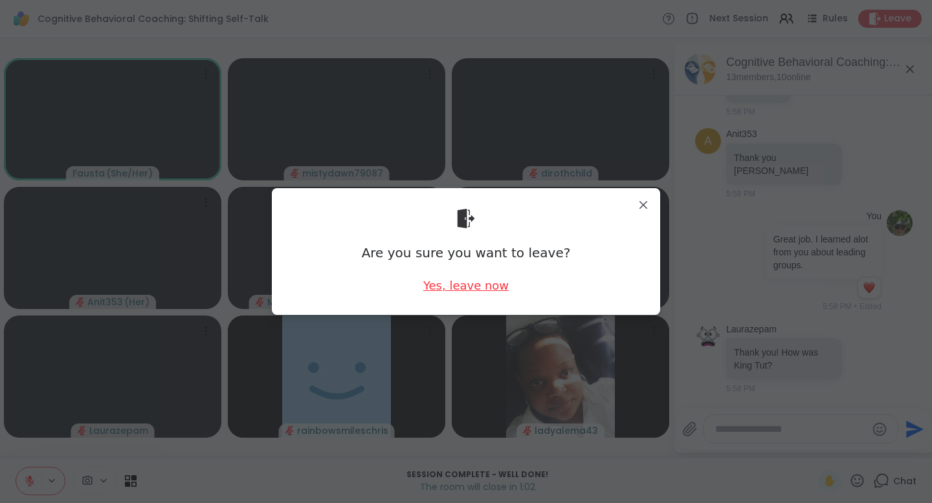
click at [465, 287] on div "Yes, leave now" at bounding box center [465, 286] width 85 height 16
